Goal: Task Accomplishment & Management: Use online tool/utility

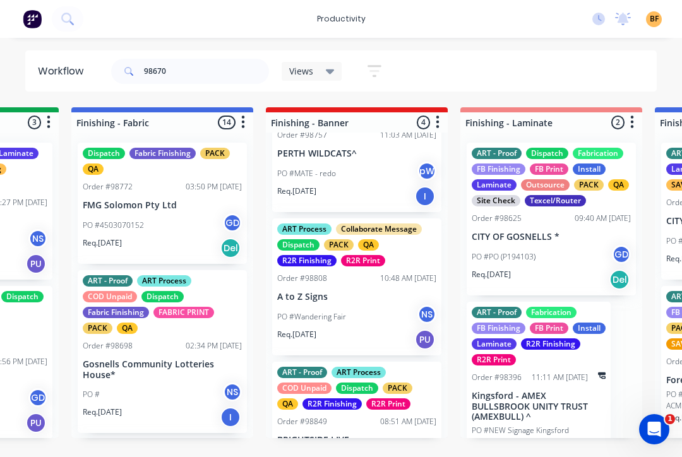
scroll to position [71, 0]
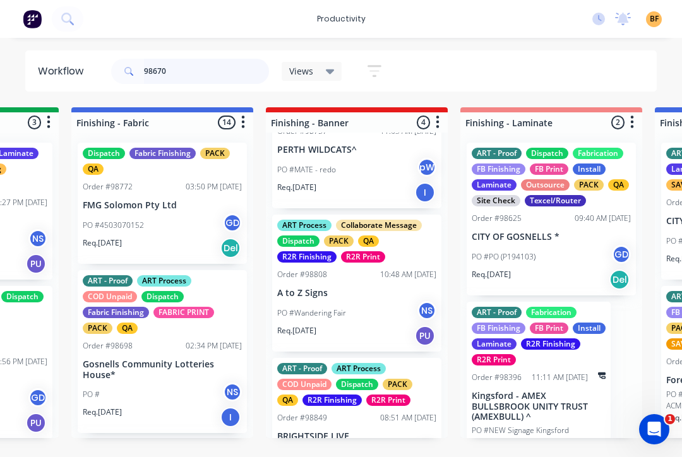
click at [214, 61] on input "98670" at bounding box center [206, 71] width 125 height 25
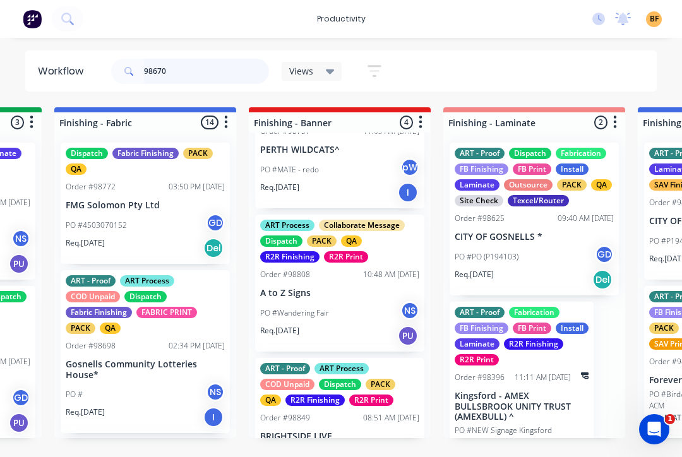
scroll to position [0, 2310]
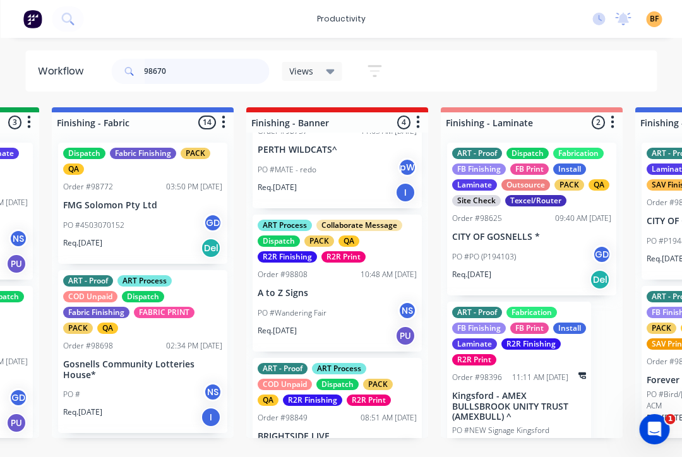
click at [192, 59] on input "98670" at bounding box center [206, 71] width 125 height 25
click at [199, 68] on input "98670" at bounding box center [206, 71] width 125 height 25
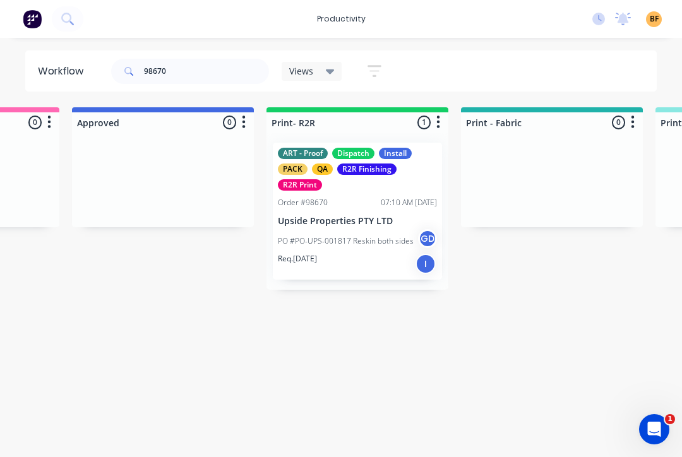
scroll to position [0, 1315]
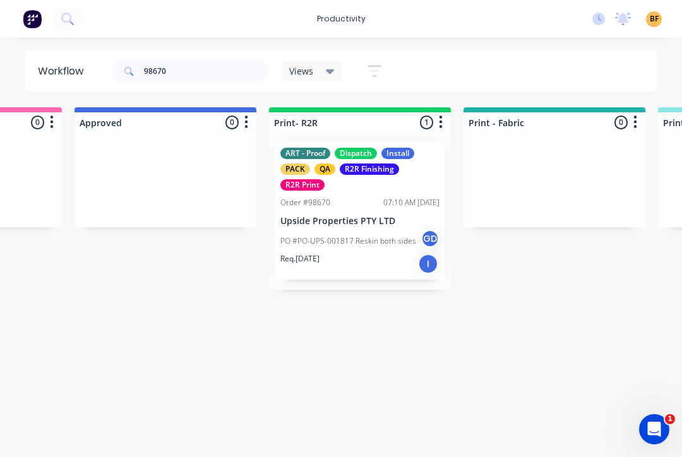
click at [381, 248] on div "PO #PO-UPS-001817 Reskin both sides GD" at bounding box center [359, 241] width 159 height 24
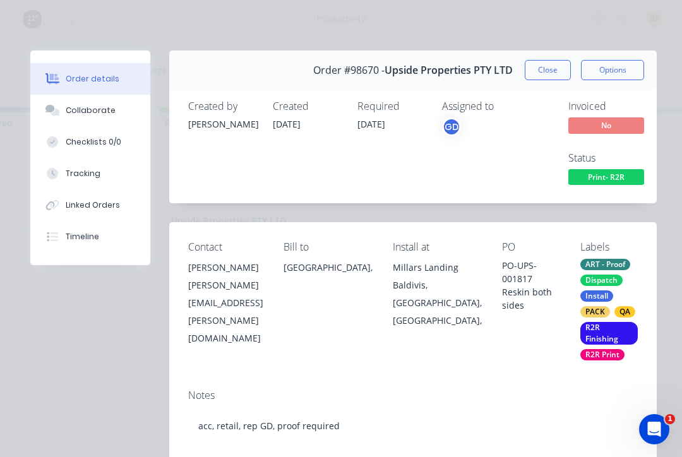
scroll to position [0, 1433]
click at [536, 65] on button "Close" at bounding box center [548, 70] width 46 height 20
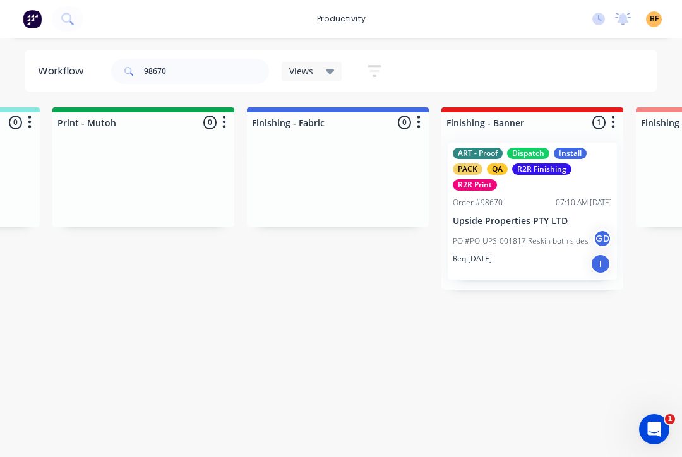
scroll to position [0, 2115]
click at [539, 246] on p "PO #PO-UPS-001817 Reskin both sides" at bounding box center [520, 241] width 136 height 11
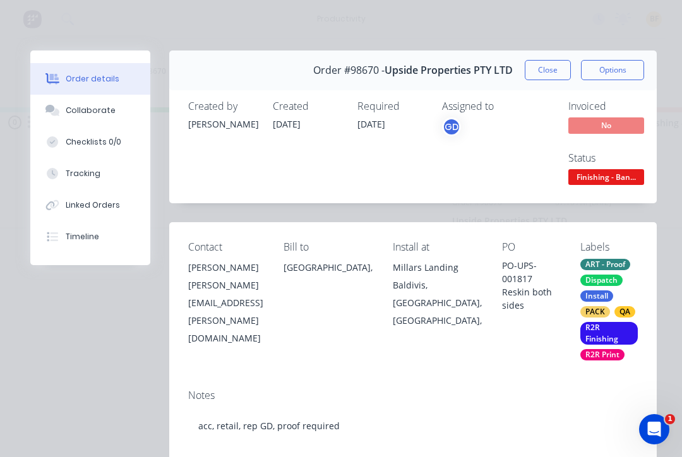
click at [101, 178] on button "Tracking" at bounding box center [90, 174] width 120 height 32
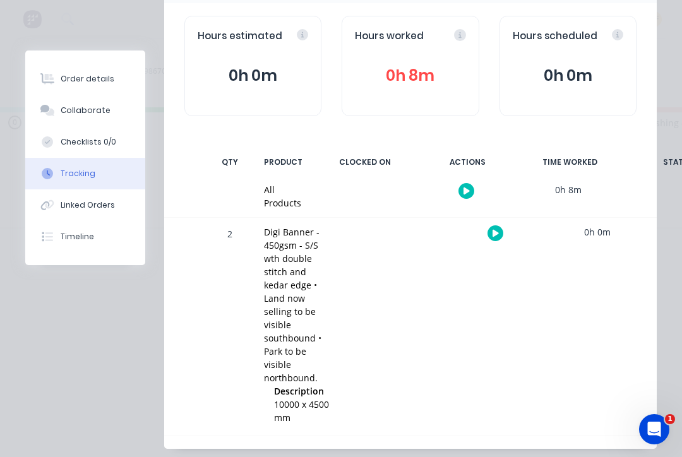
scroll to position [126, 0]
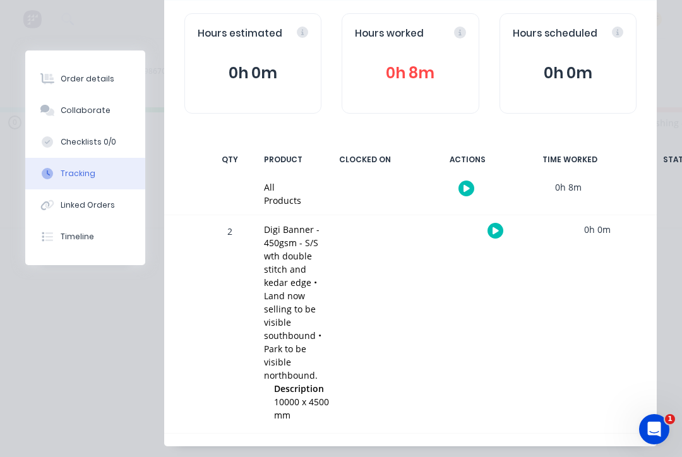
click at [486, 234] on div at bounding box center [495, 230] width 95 height 31
click at [499, 234] on button "button" at bounding box center [496, 231] width 16 height 16
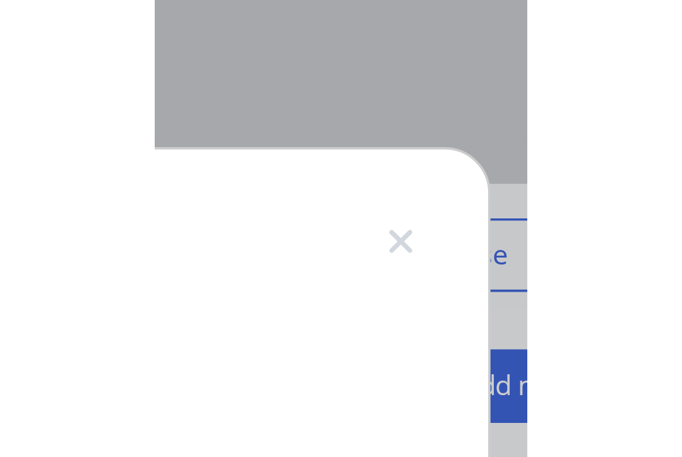
scroll to position [0, 0]
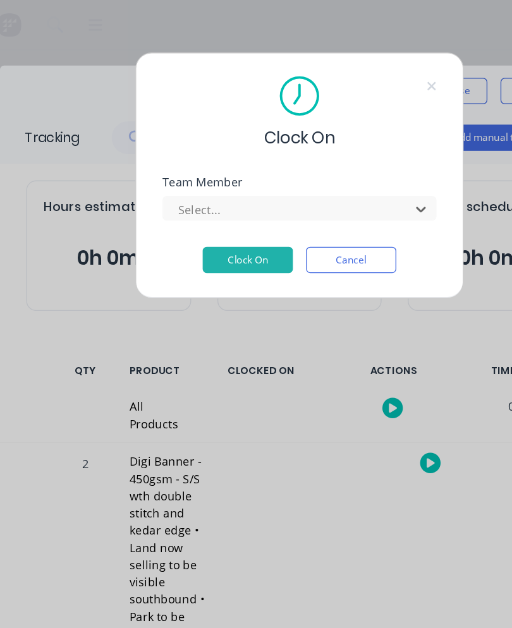
click at [199, 202] on button "Clock On" at bounding box center [215, 200] width 69 height 20
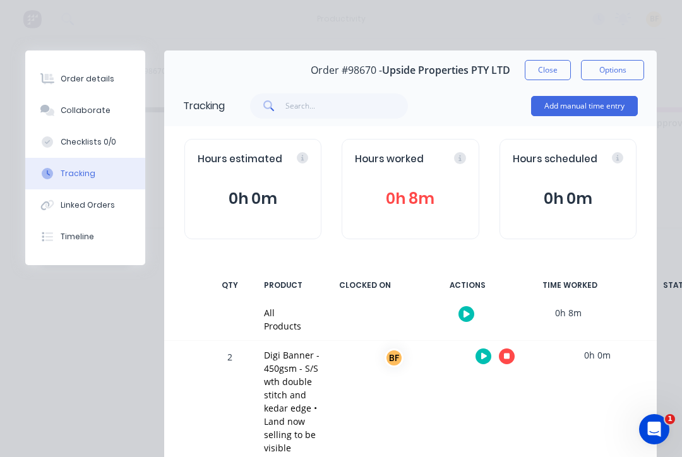
click at [553, 79] on button "Close" at bounding box center [548, 70] width 46 height 20
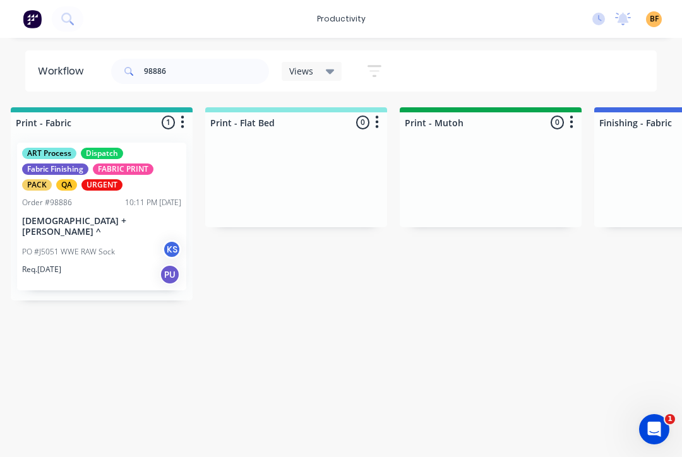
scroll to position [0, 1685]
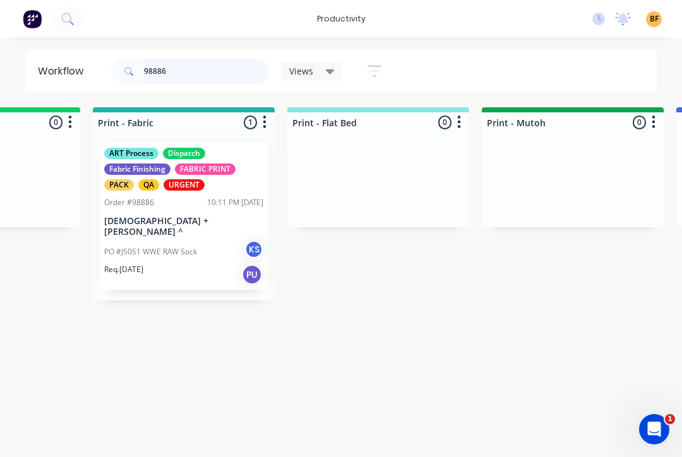
type input "98886"
click at [191, 246] on div "PO #J5051 WWE RAW Sock KS" at bounding box center [183, 252] width 159 height 24
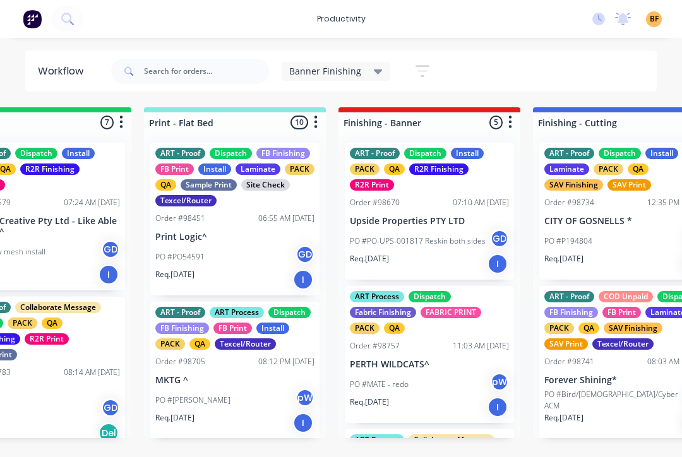
scroll to position [0, 78]
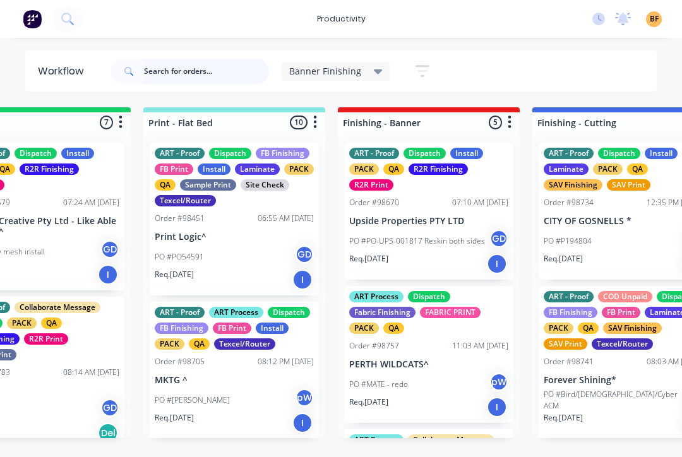
click at [228, 68] on input "text" at bounding box center [206, 71] width 125 height 25
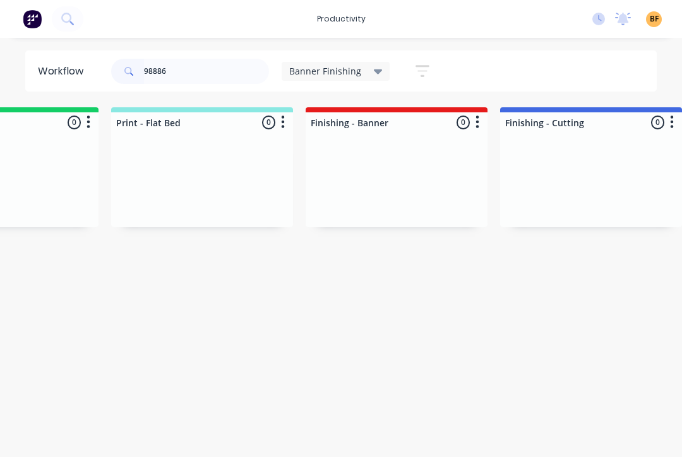
scroll to position [0, 0]
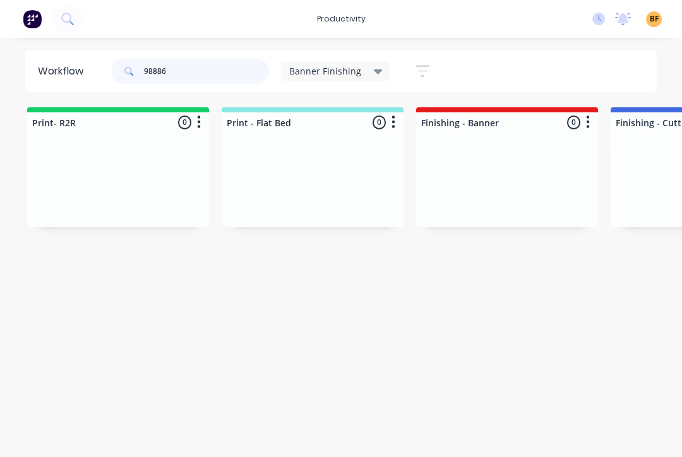
type input "98886"
click at [374, 76] on icon at bounding box center [378, 71] width 9 height 14
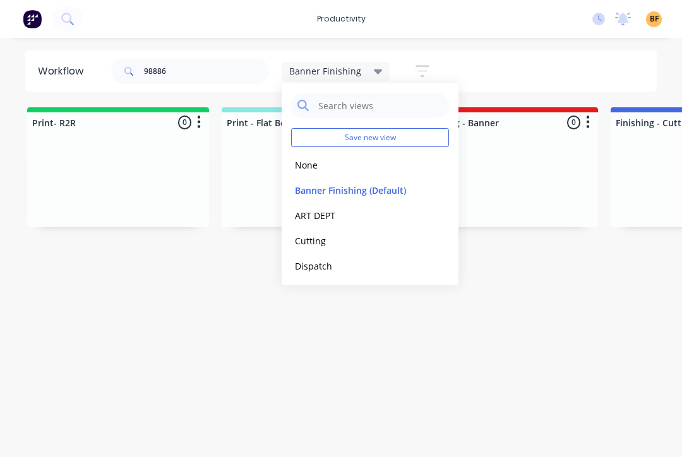
click at [320, 167] on button "None" at bounding box center [358, 165] width 135 height 15
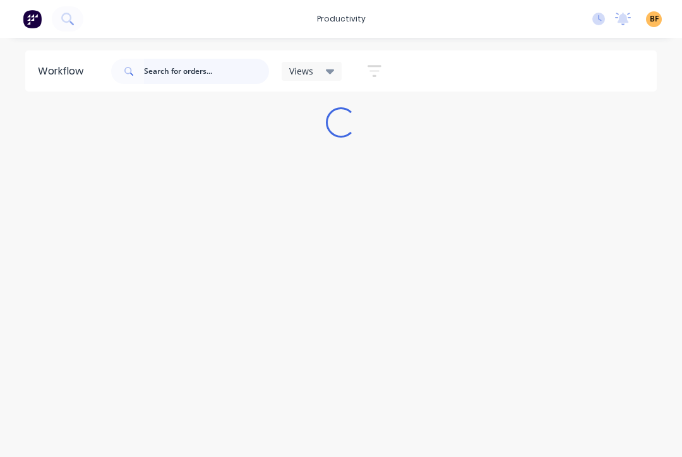
click at [227, 72] on input "text" at bounding box center [206, 71] width 125 height 25
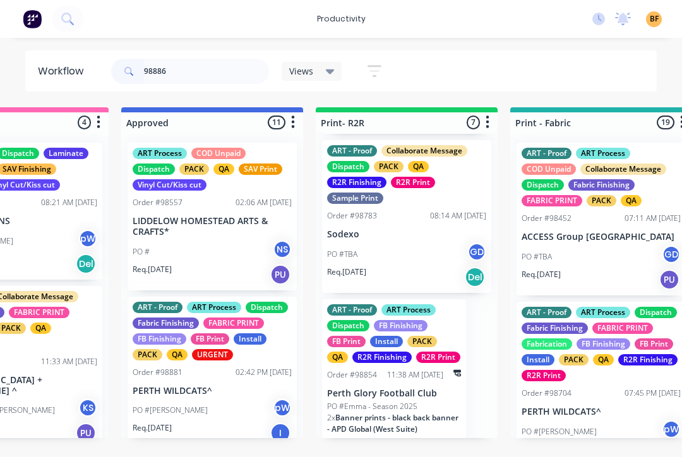
scroll to position [698, 0]
click at [438, 408] on div "PO #Emma - Season 2025" at bounding box center [394, 406] width 134 height 11
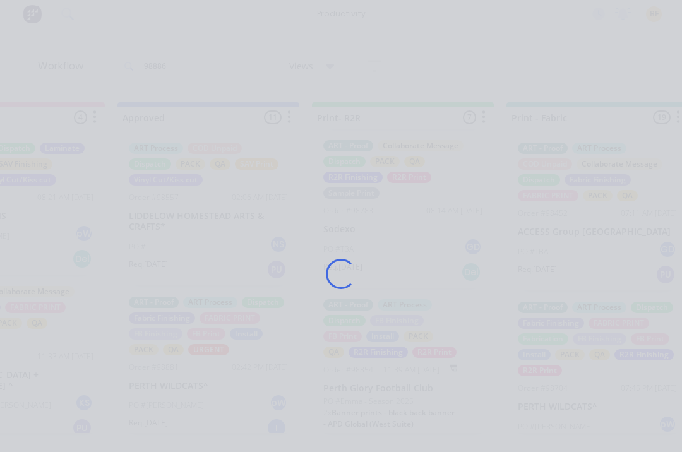
scroll to position [0, 1275]
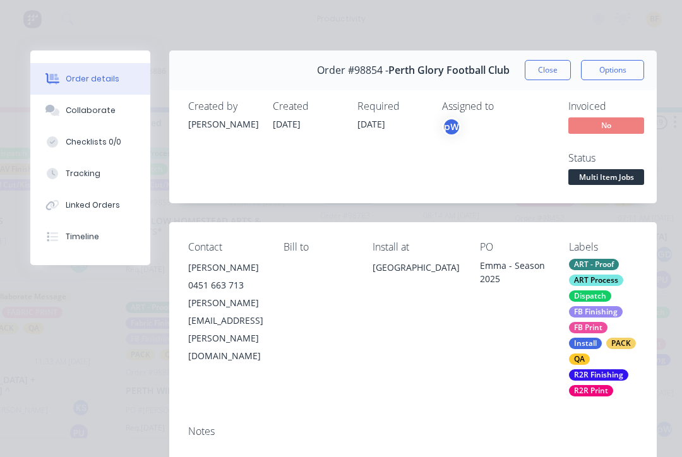
click at [548, 88] on div "Order #98854 - Perth Glory Football Club Close Options" at bounding box center [413, 71] width 488 height 40
click at [543, 75] on button "Close" at bounding box center [548, 70] width 46 height 20
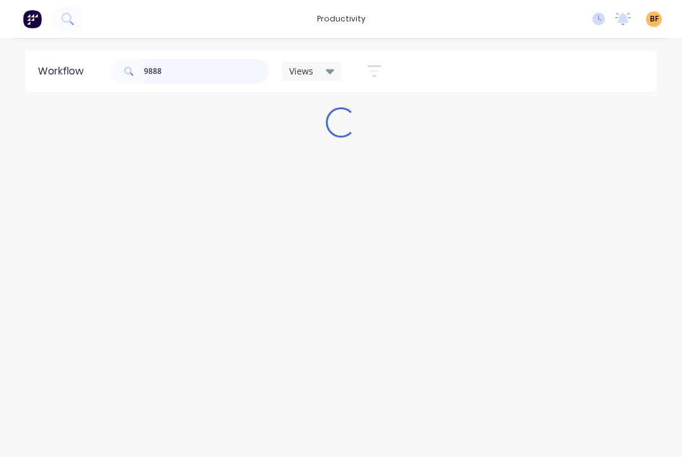
scroll to position [0, 0]
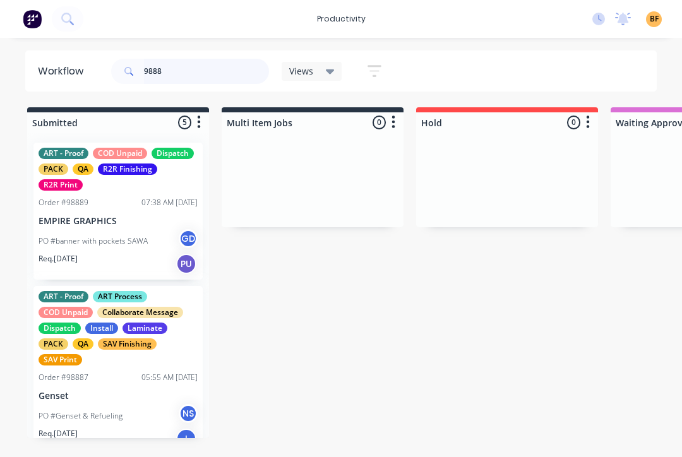
type input "98886"
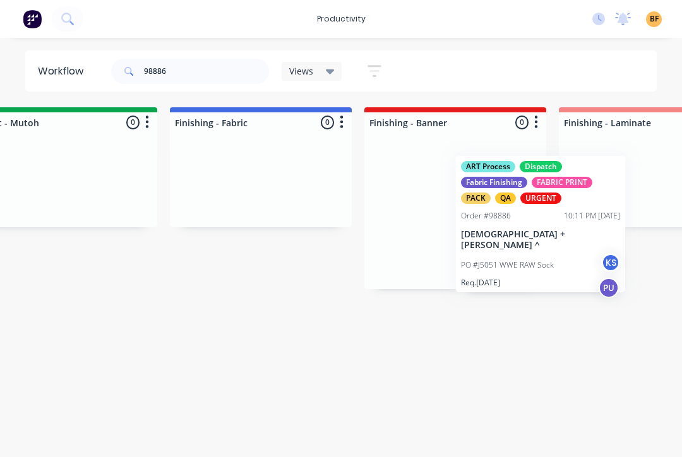
scroll to position [0, 2193]
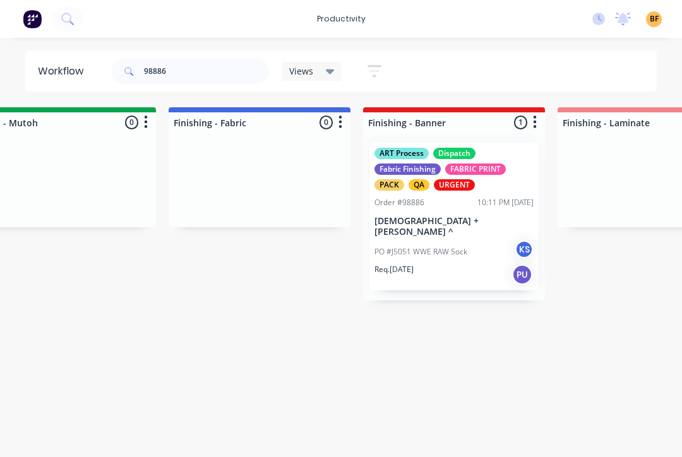
click at [470, 242] on div "PO #J5051 WWE RAW Sock KS" at bounding box center [454, 252] width 159 height 24
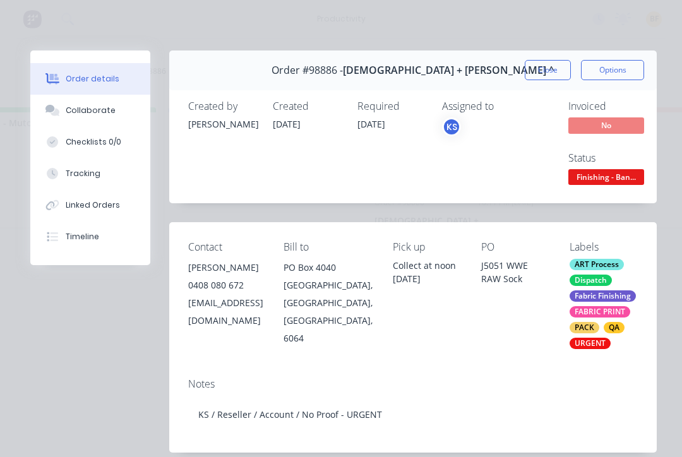
scroll to position [0, 2190]
click at [90, 181] on button "Tracking" at bounding box center [90, 174] width 120 height 32
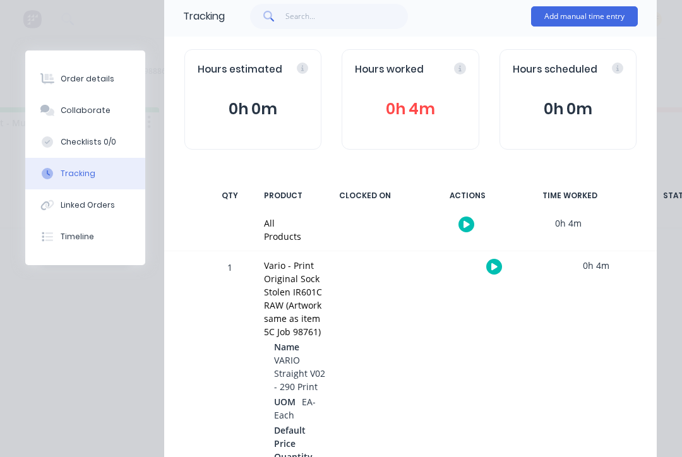
scroll to position [93, 0]
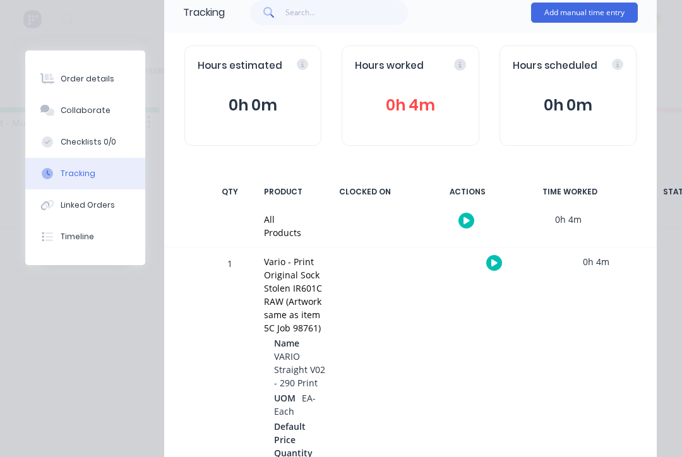
click at [493, 264] on icon "button" at bounding box center [494, 263] width 6 height 7
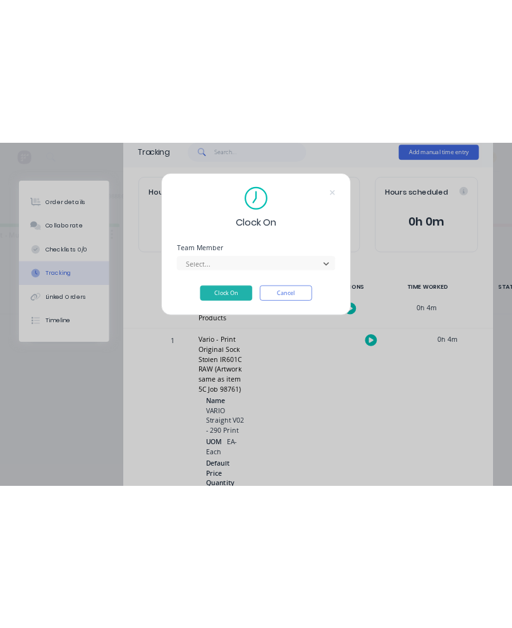
scroll to position [0, 0]
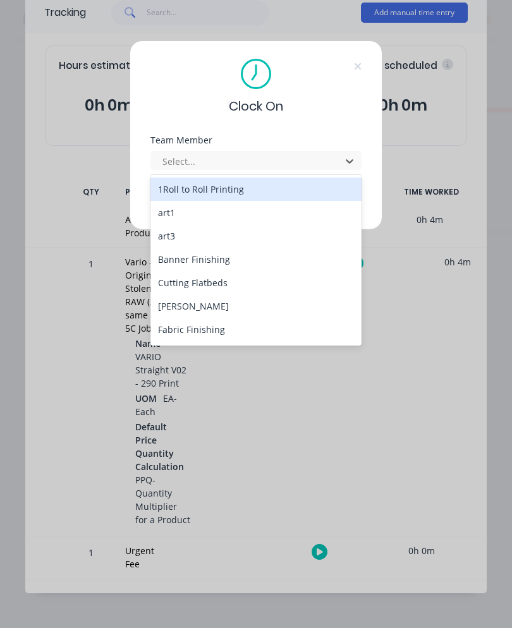
click at [228, 260] on div "Banner Finishing" at bounding box center [255, 259] width 211 height 23
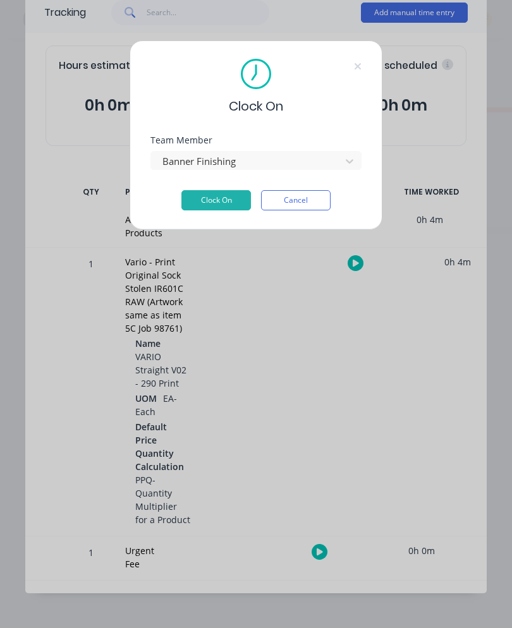
click at [225, 206] on button "Clock On" at bounding box center [215, 200] width 69 height 20
